Goal: Transaction & Acquisition: Subscribe to service/newsletter

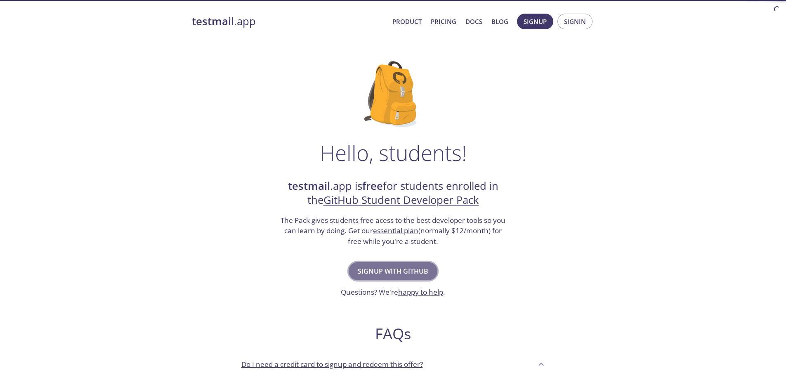
click at [414, 274] on span "Signup with GitHub" at bounding box center [393, 271] width 71 height 12
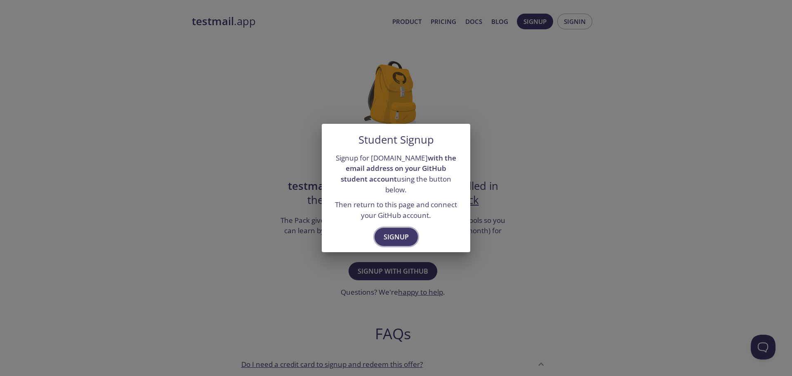
click at [405, 233] on span "Signup" at bounding box center [396, 237] width 25 height 12
click at [410, 232] on button "Signup" at bounding box center [396, 237] width 43 height 18
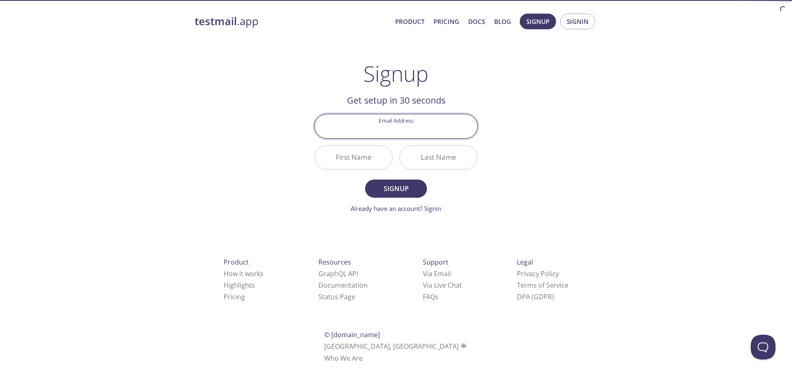
click at [410, 130] on input "Email Address" at bounding box center [396, 126] width 163 height 24
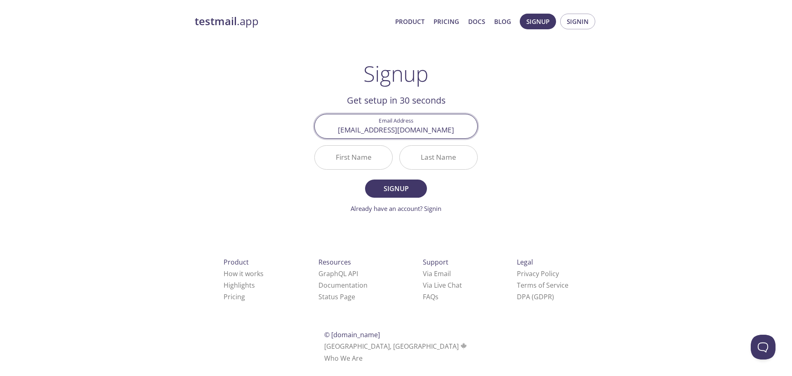
type input "[EMAIL_ADDRESS][DOMAIN_NAME]"
type input "MUHAMADADIBASYRAAF"
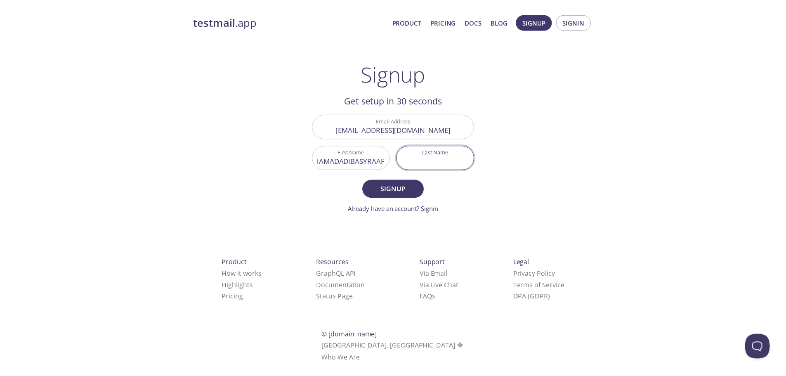
scroll to position [0, 0]
type input "BINAZIS"
click at [342, 162] on input "MUHAMADADIBASYRAAF" at bounding box center [354, 158] width 78 height 24
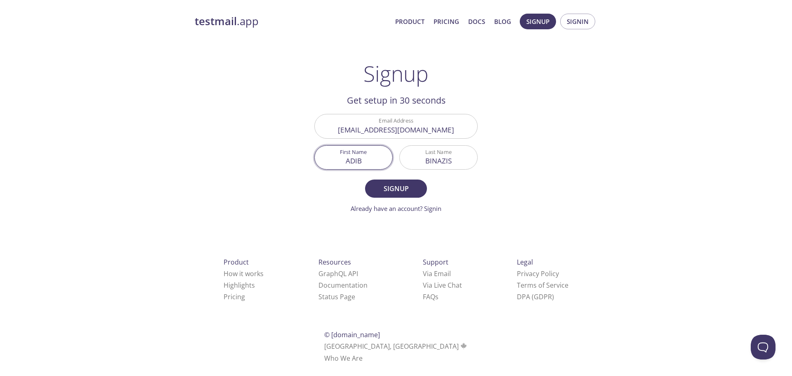
type input "ADIB"
type input "a"
type input "ASYRAAF"
click at [408, 184] on span "Signup" at bounding box center [396, 189] width 44 height 12
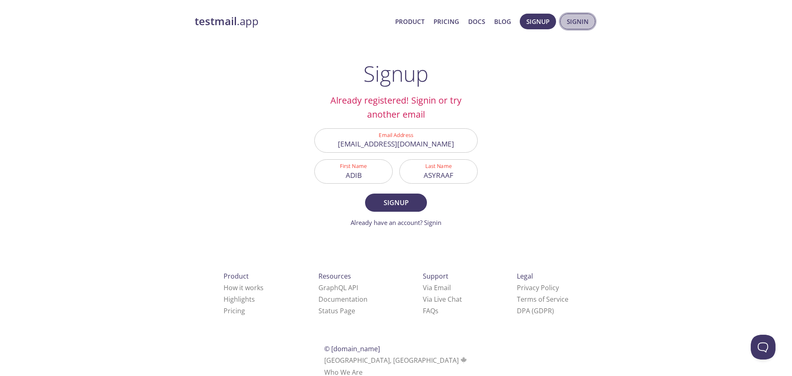
click at [584, 21] on span "Signin" at bounding box center [578, 21] width 22 height 11
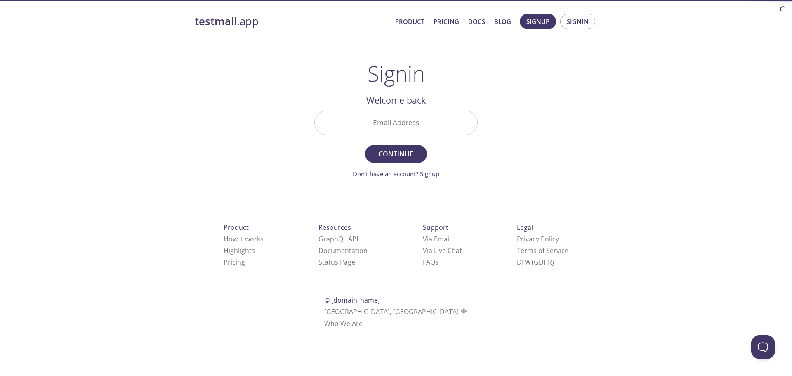
click at [412, 121] on input "Email Address" at bounding box center [396, 123] width 163 height 24
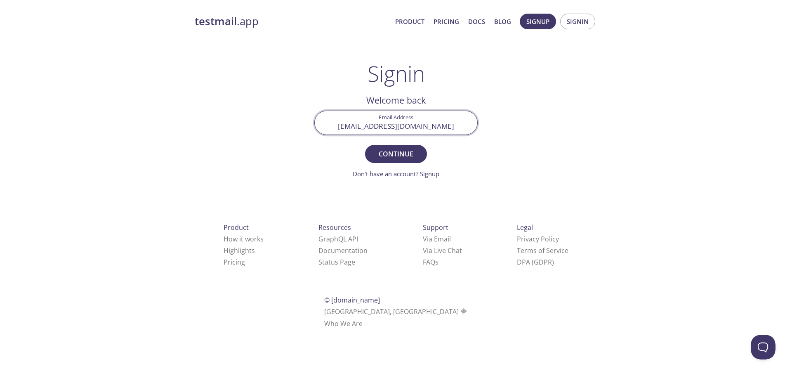
type input "[EMAIL_ADDRESS][DOMAIN_NAME]"
click at [365, 145] on button "Continue" at bounding box center [396, 154] width 62 height 18
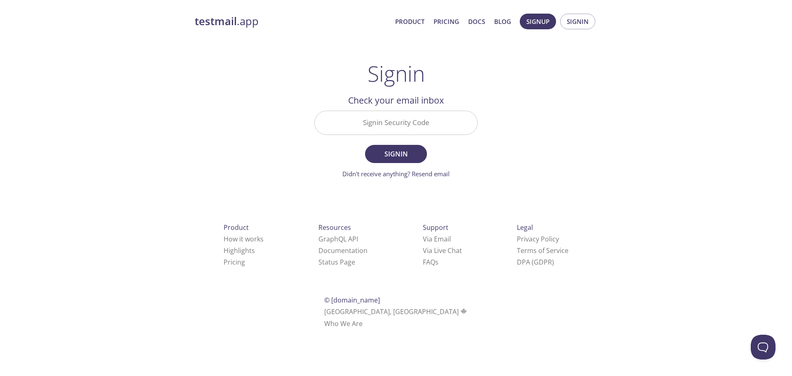
click at [406, 123] on input "Signin Security Code" at bounding box center [396, 123] width 163 height 24
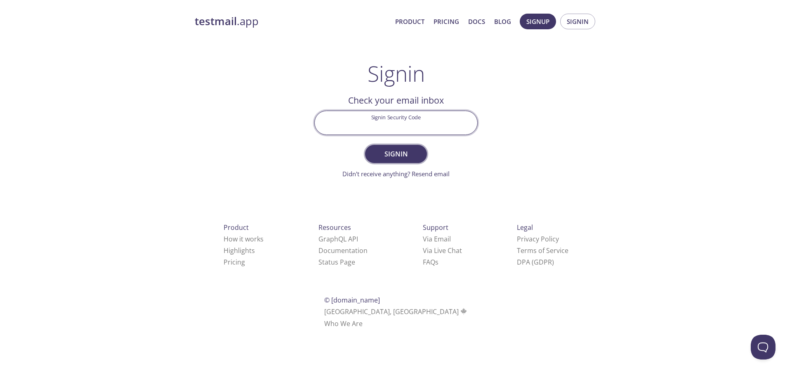
paste input "ZKFFXAF"
type input "ZKFFXAF"
click at [400, 154] on span "Signin" at bounding box center [396, 154] width 44 height 12
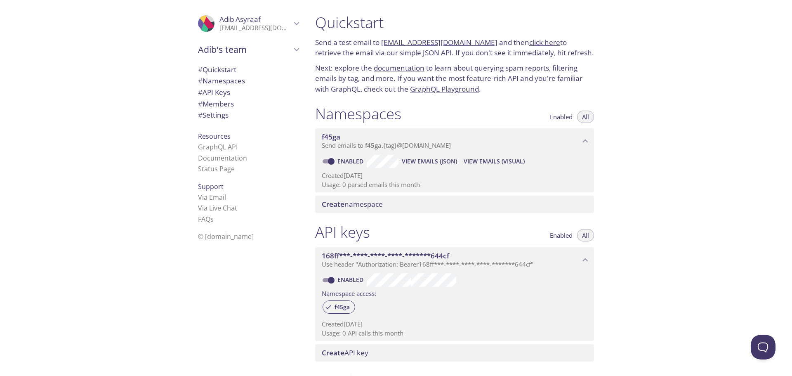
click at [477, 159] on span "View Emails (Visual)" at bounding box center [494, 161] width 61 height 10
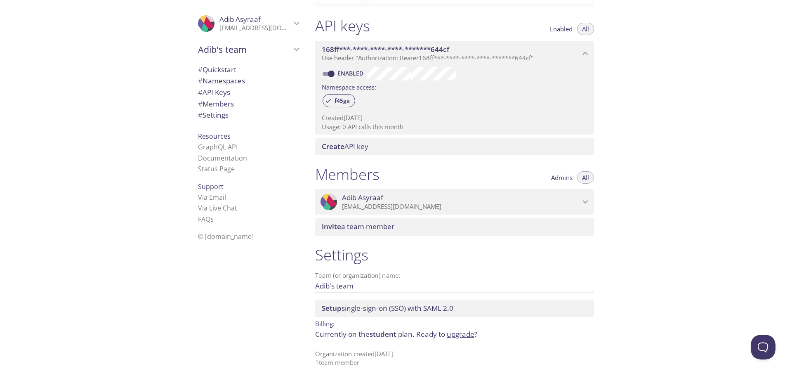
scroll to position [211, 0]
